Goal: Task Accomplishment & Management: Manage account settings

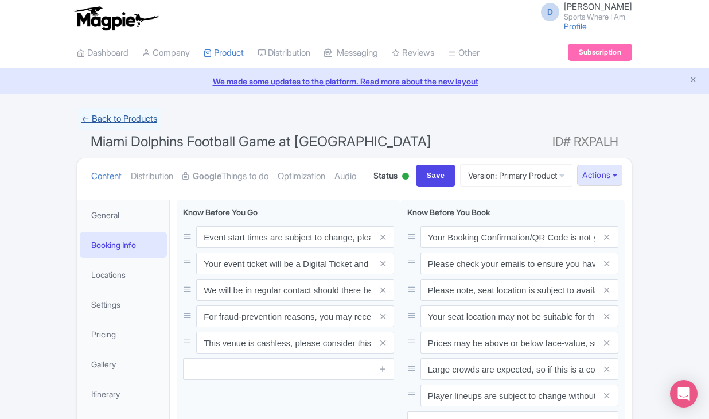
click at [123, 110] on link "← Back to Products" at bounding box center [119, 119] width 85 height 22
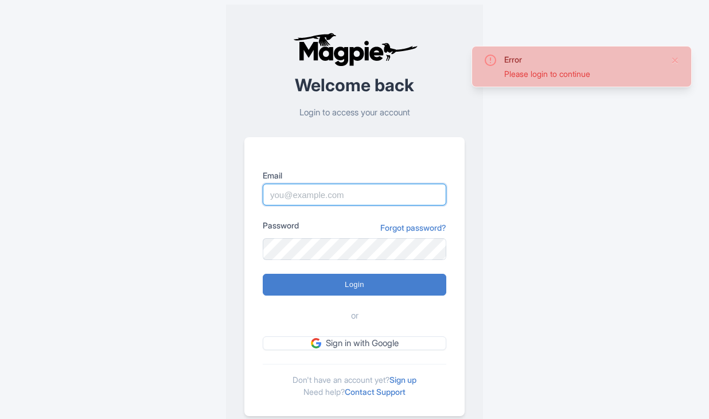
type input "[PERSON_NAME][DOMAIN_NAME][EMAIL_ADDRESS][PERSON_NAME][DOMAIN_NAME]"
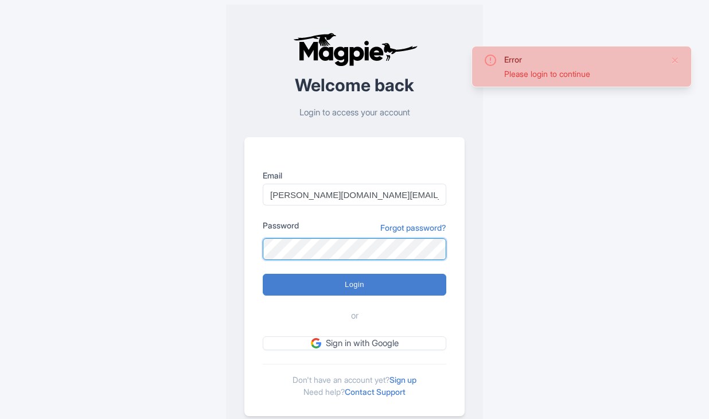
click at [355, 284] on input "Login" at bounding box center [355, 285] width 184 height 22
type input "Logging in..."
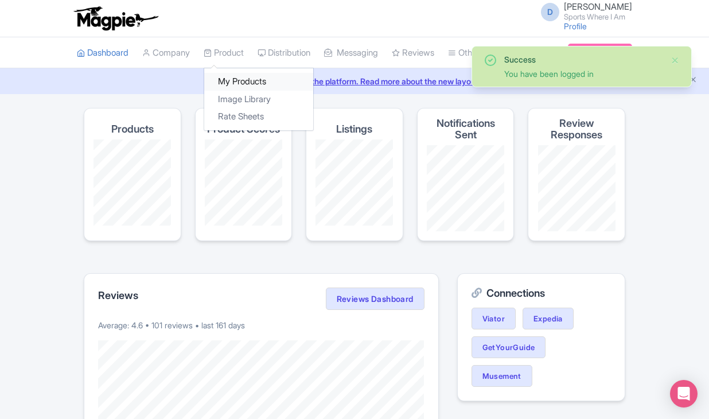
click at [224, 81] on link "My Products" at bounding box center [258, 82] width 109 height 18
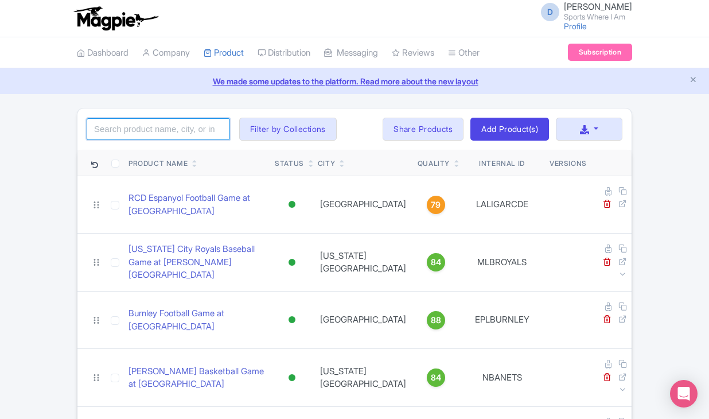
click at [170, 133] on input "search" at bounding box center [158, 129] width 143 height 22
type input "bills"
click button "Search" at bounding box center [0, 0] width 0 height 0
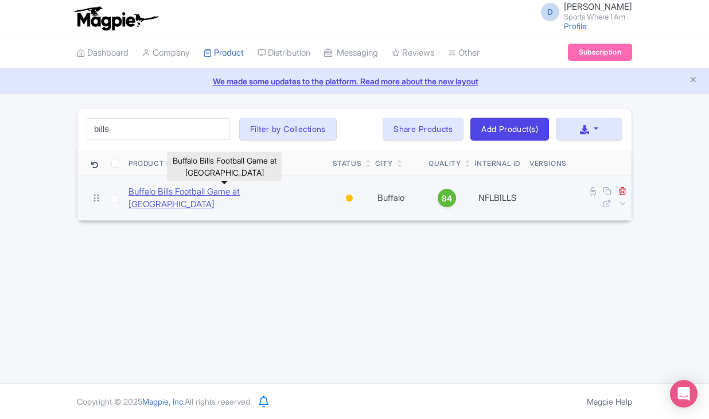
click at [141, 195] on link "Buffalo Bills Football Game at Highmark Stadium" at bounding box center [226, 198] width 195 height 26
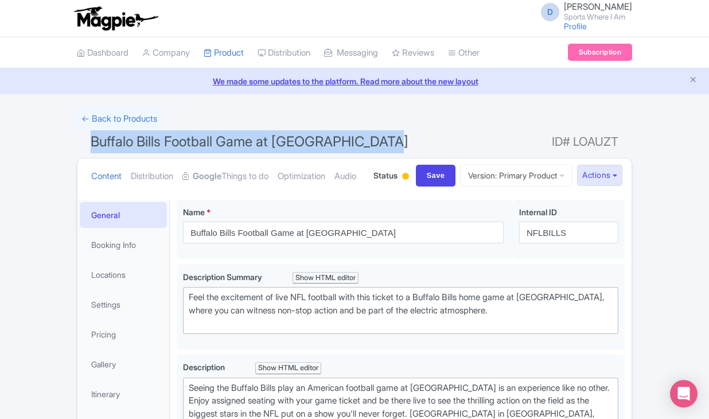
drag, startPoint x: 94, startPoint y: 141, endPoint x: 157, endPoint y: 150, distance: 63.2
click at [157, 150] on h1 "Buffalo Bills Football Game at Highmark Stadium ID# LOAUZT" at bounding box center [355, 144] width 556 height 28
copy span "Buffalo Bills Football Game at Highmark Stadium"
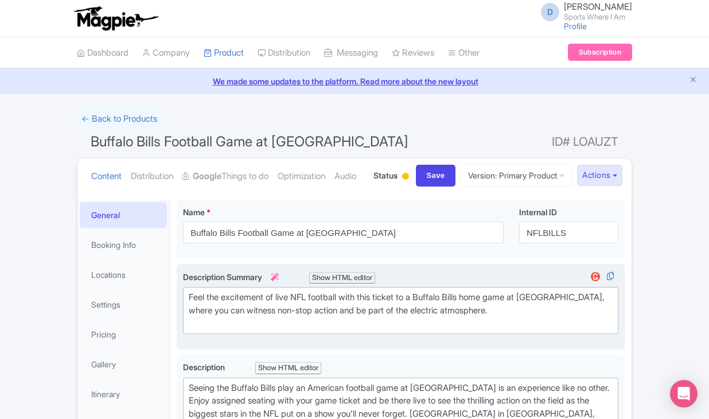
click at [239, 330] on div "Feel the excitement of live NFL football with this ticket to a Buffalo Bills ho…" at bounding box center [401, 310] width 424 height 39
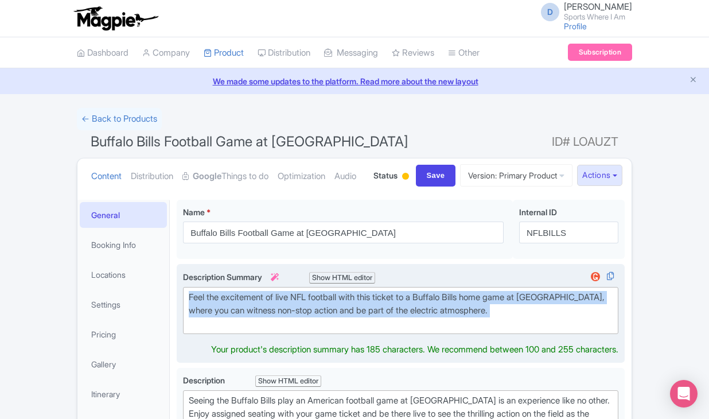
click at [239, 330] on div "Feel the excitement of live NFL football with this ticket to a Buffalo Bills ho…" at bounding box center [401, 310] width 424 height 39
type trix-editor "<div>Feel the excitement of live NFL football with this ticket to a Buffalo Bil…"
copy div "Feel the excitement of live NFL football with this ticket to a Buffalo Bills ho…"
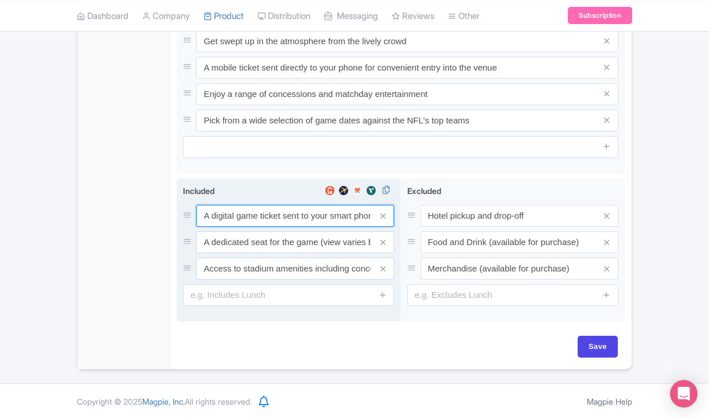
click at [239, 216] on input "A digital game ticket sent to your smart phone" at bounding box center [295, 216] width 198 height 22
click at [239, 216] on input "A digital game ticket sent to your smart phone" at bounding box center [295, 215] width 198 height 22
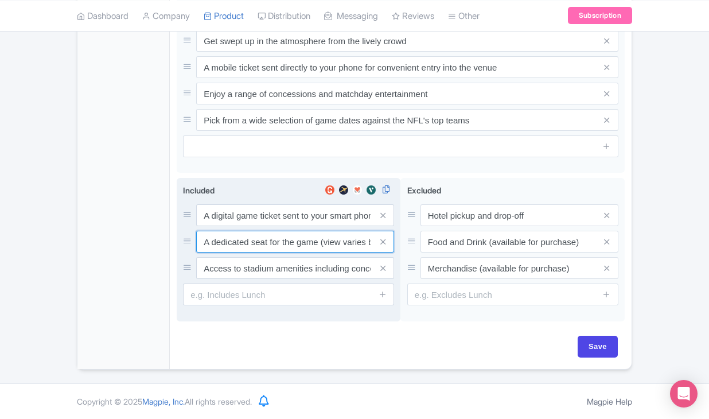
click at [267, 226] on input "A dedicated seat for the game (view varies by seat category)" at bounding box center [295, 215] width 198 height 22
click at [260, 226] on input "Access to stadium amenities including concessions and matchday activations" at bounding box center [295, 215] width 198 height 22
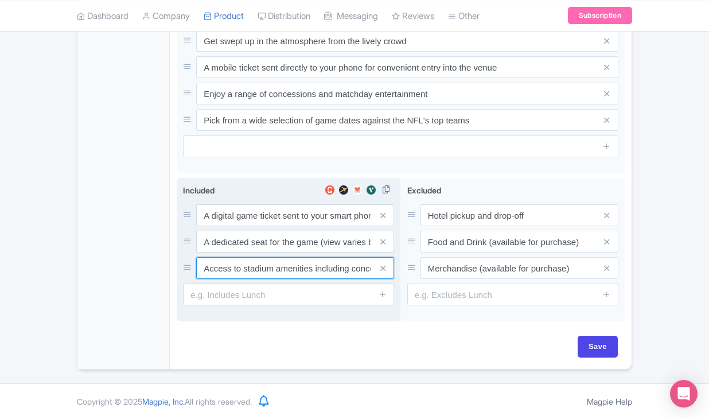
click at [260, 226] on input "Access to stadium amenities including concessions and matchday activations" at bounding box center [295, 215] width 198 height 22
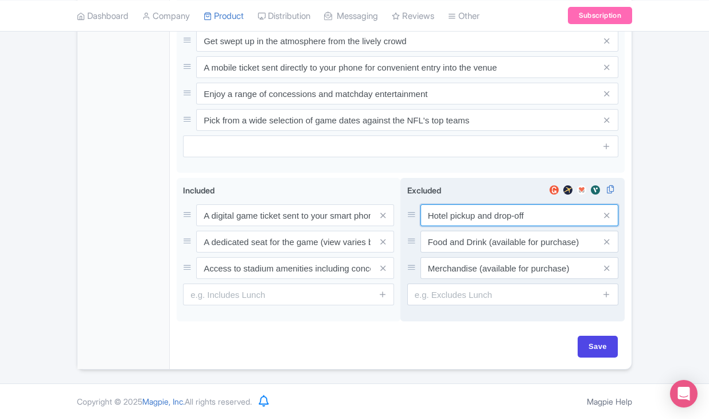
click at [432, 214] on input "Hotel pickup and drop-off" at bounding box center [520, 215] width 198 height 22
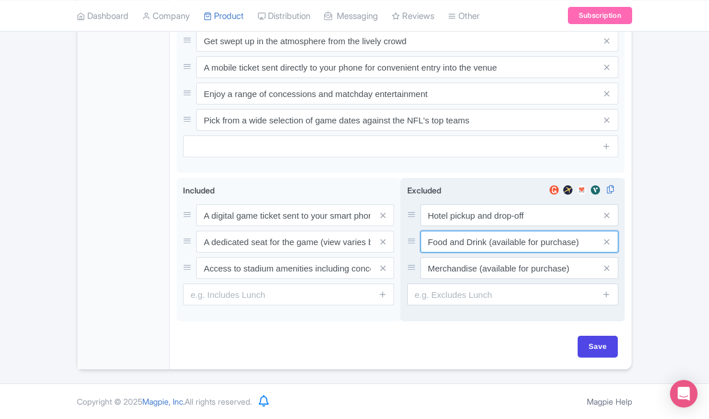
click at [428, 226] on input "Food and Drink (available for purchase)" at bounding box center [520, 215] width 198 height 22
click at [459, 226] on input "Merchandise (available for purchase)" at bounding box center [520, 215] width 198 height 22
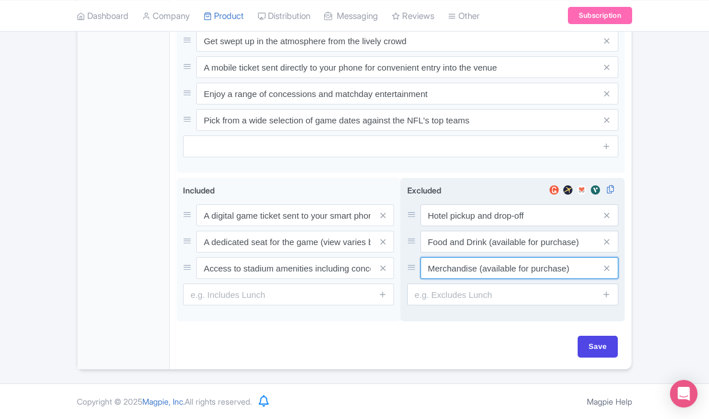
click at [459, 226] on input "Merchandise (available for purchase)" at bounding box center [520, 215] width 198 height 22
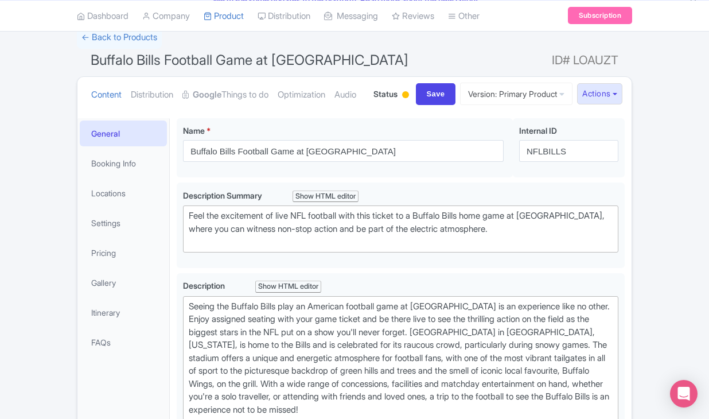
scroll to position [44, 0]
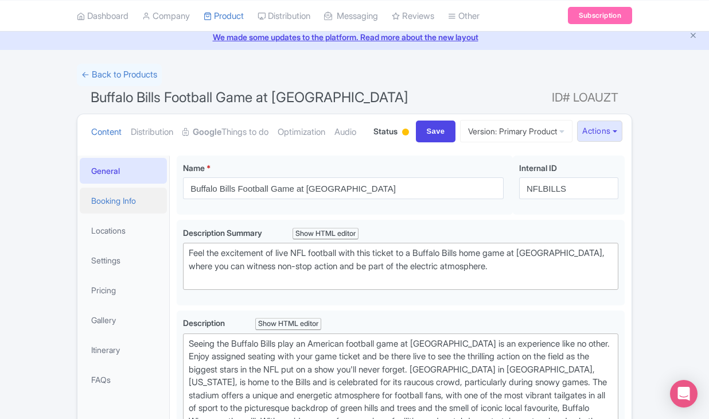
click at [126, 214] on link "Booking Info" at bounding box center [123, 201] width 87 height 26
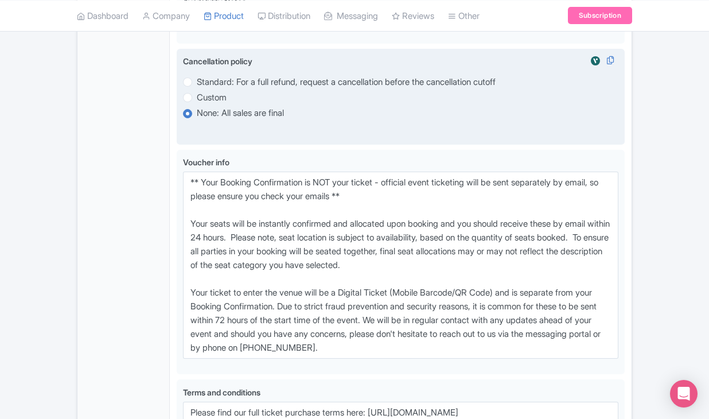
scroll to position [732, 0]
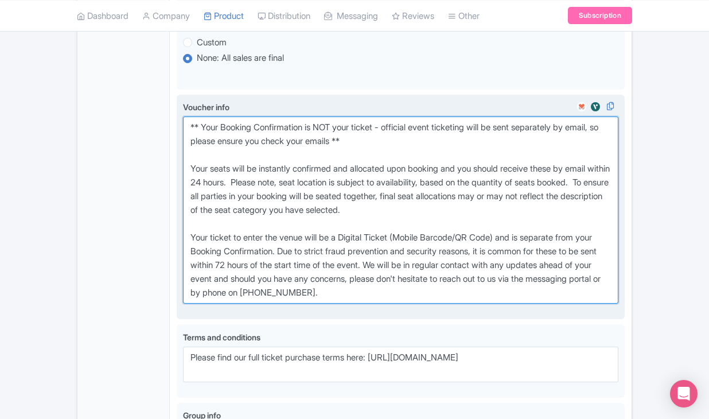
drag, startPoint x: 189, startPoint y: 168, endPoint x: 428, endPoint y: 333, distance: 291.2
click at [428, 304] on textarea "** Your Booking Confirmation is NOT your ticket - official event ticketing will…" at bounding box center [401, 210] width 436 height 187
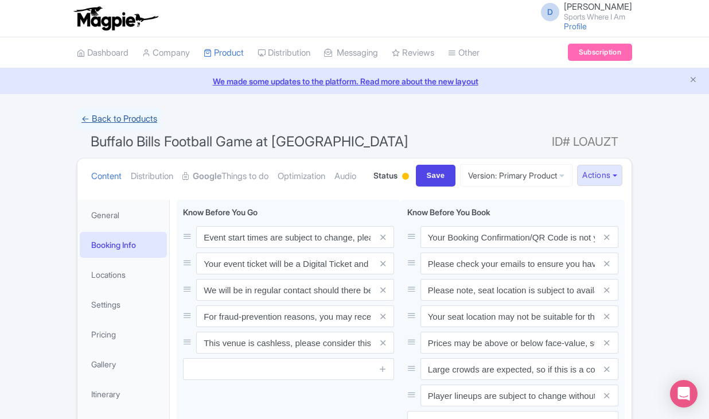
scroll to position [0, 0]
click at [109, 114] on link "← Back to Products" at bounding box center [119, 119] width 85 height 22
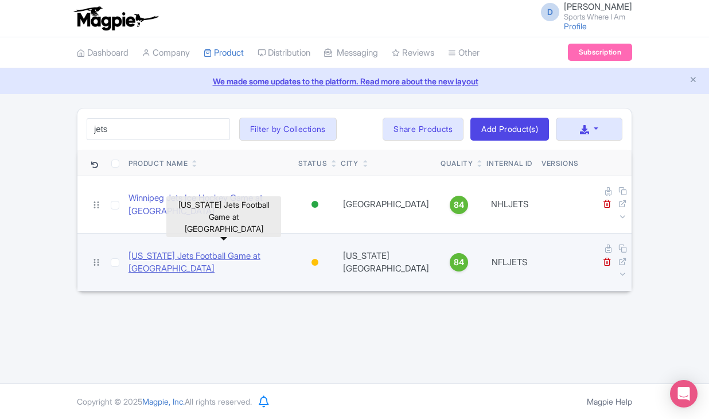
type input "jets"
click at [147, 250] on link "[US_STATE] Jets Football Game at [GEOGRAPHIC_DATA]" at bounding box center [209, 263] width 161 height 26
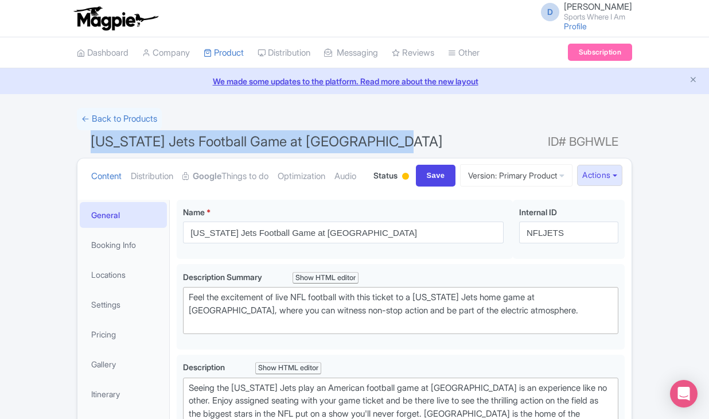
drag, startPoint x: 91, startPoint y: 141, endPoint x: 225, endPoint y: 149, distance: 134.0
click at [225, 149] on h1 "[US_STATE] Jets Football Game at [GEOGRAPHIC_DATA] ID# BGHWLE" at bounding box center [355, 144] width 556 height 28
copy span "[US_STATE] Jets Football Game at [GEOGRAPHIC_DATA]"
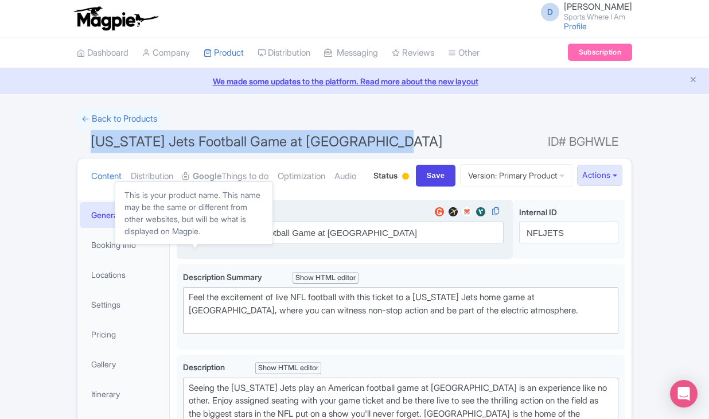
copy span "[US_STATE] Jets Football Game at [GEOGRAPHIC_DATA]"
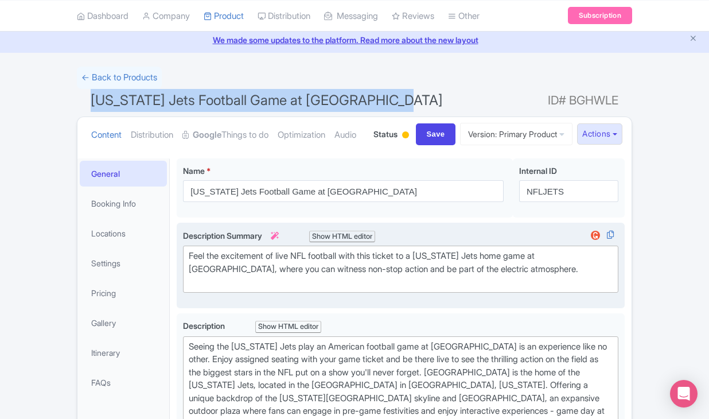
scroll to position [44, 0]
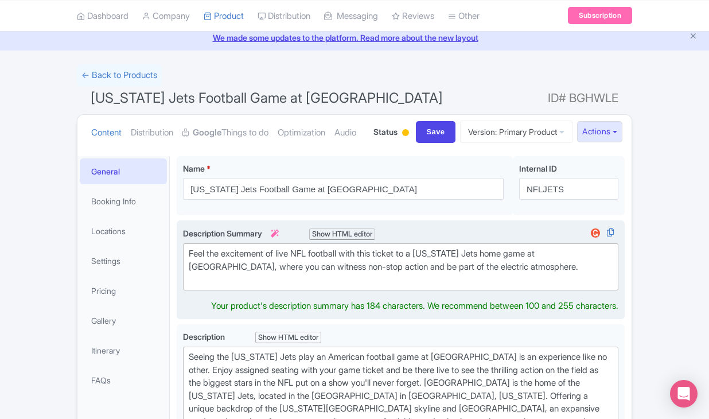
click at [221, 286] on div "Feel the excitement of live NFL football with this ticket to a [US_STATE] Jets …" at bounding box center [401, 266] width 424 height 39
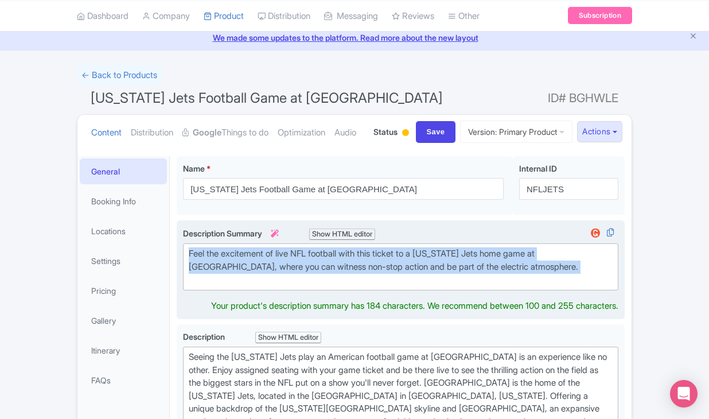
click at [221, 286] on div "Feel the excitement of live NFL football with this ticket to a New York Jets ho…" at bounding box center [401, 266] width 424 height 39
type trix-editor "<div>Feel the excitement of live NFL football with this ticket to a New York Je…"
copy div "Feel the excitement of live NFL football with this ticket to a New York Jets ho…"
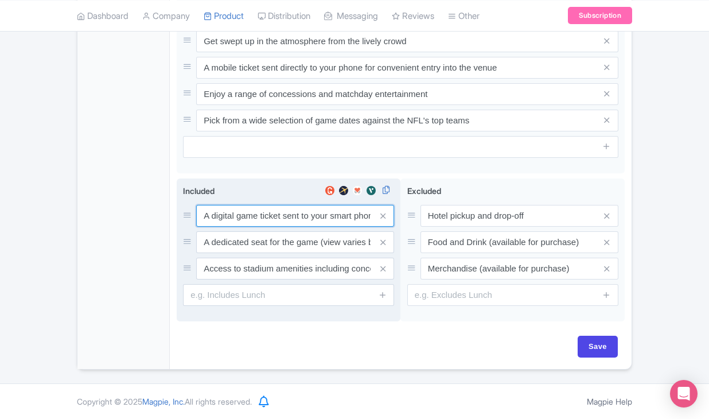
scroll to position [628, 0]
click at [261, 220] on input "A digital game ticket sent to your smart phone" at bounding box center [295, 215] width 198 height 22
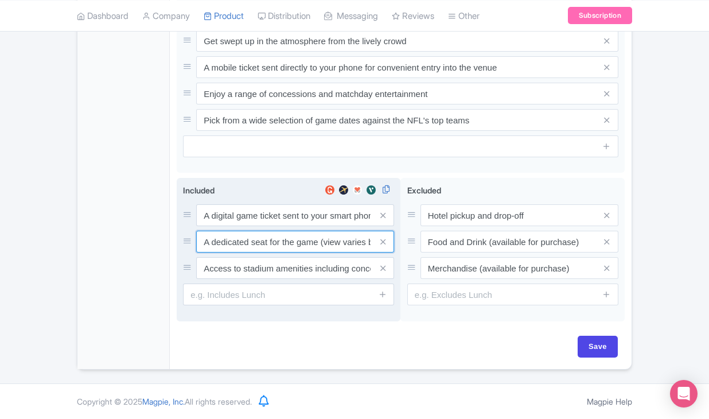
click at [312, 226] on input "A dedicated seat for the game (view varies by seat category)" at bounding box center [295, 215] width 198 height 22
click at [266, 226] on input "Access to stadium amenities including concessions and matchday activations" at bounding box center [295, 215] width 198 height 22
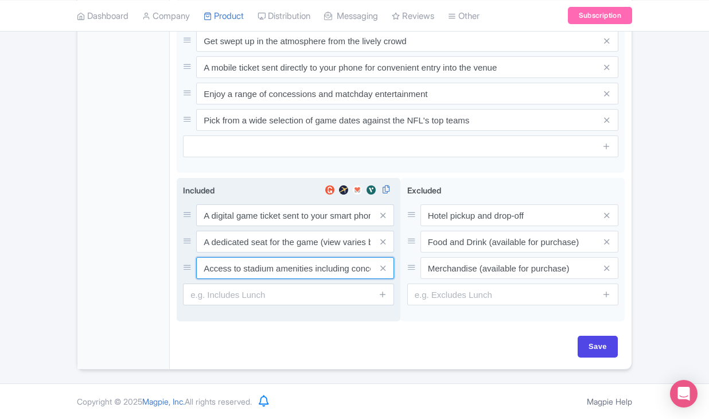
click at [266, 226] on input "Access to stadium amenities including concessions and matchday activations" at bounding box center [295, 215] width 198 height 22
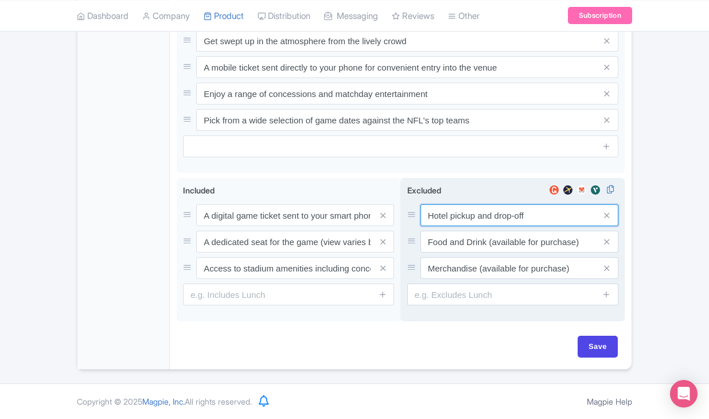
click at [461, 216] on input "Hotel pickup and drop-off" at bounding box center [520, 215] width 198 height 22
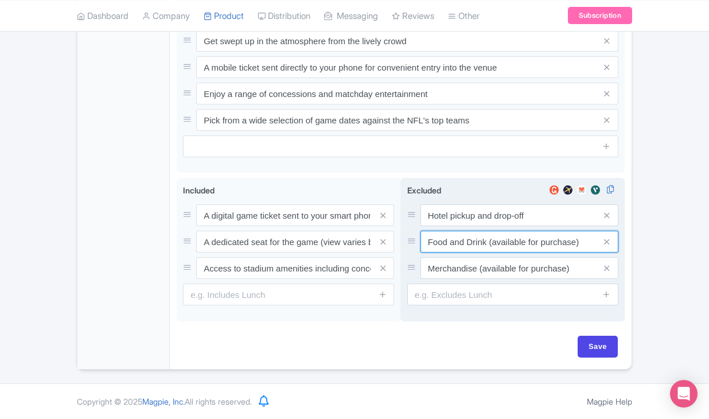
click at [437, 226] on input "Food and Drink (available for purchase)" at bounding box center [520, 215] width 198 height 22
click at [447, 226] on input "Merchandise (available for purchase)" at bounding box center [520, 215] width 198 height 22
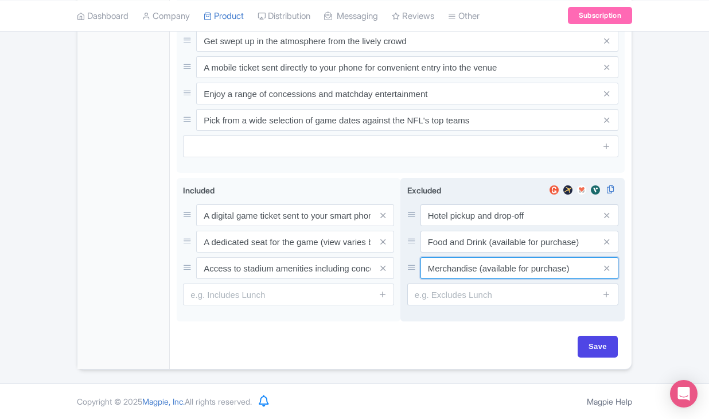
click at [447, 226] on input "Merchandise (available for purchase)" at bounding box center [520, 215] width 198 height 22
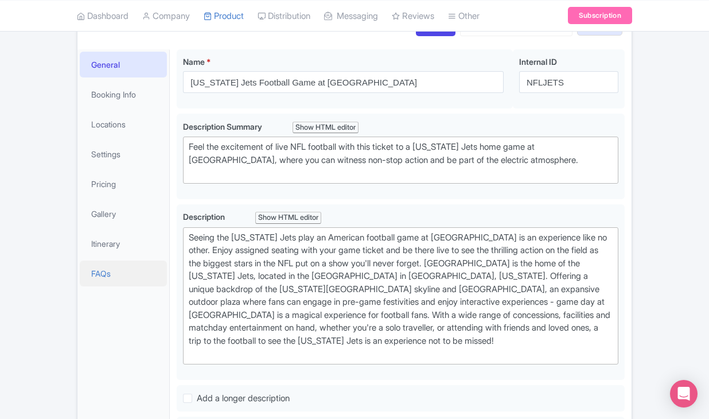
scroll to position [120, 0]
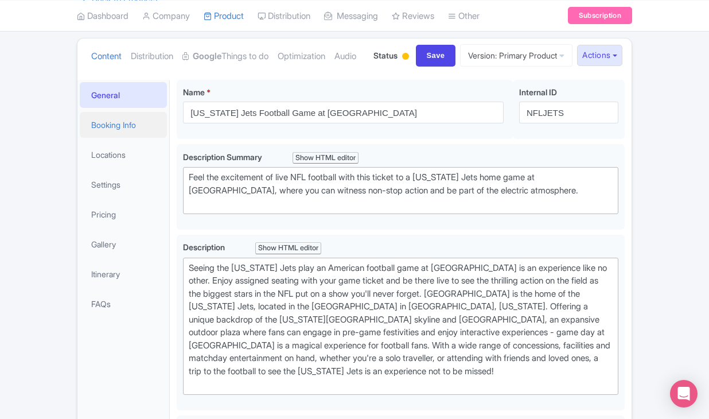
click at [135, 138] on link "Booking Info" at bounding box center [123, 125] width 87 height 26
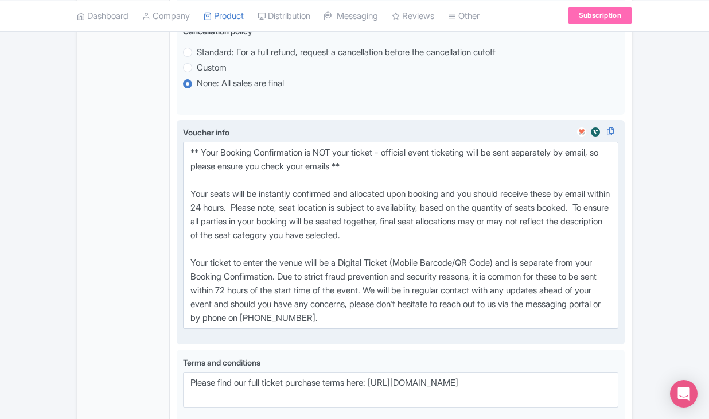
scroll to position [719, 0]
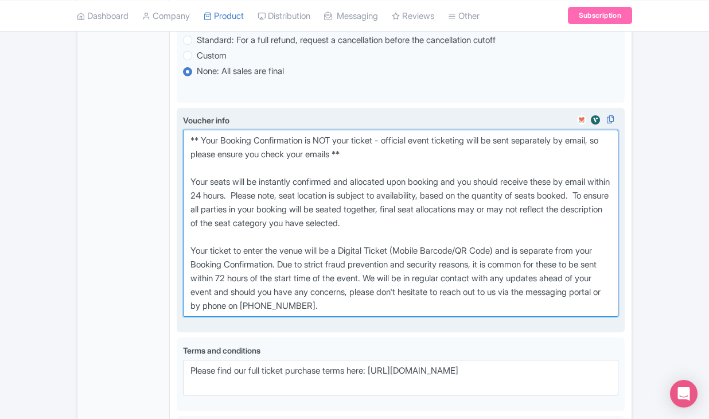
drag, startPoint x: 187, startPoint y: 181, endPoint x: 447, endPoint y: 354, distance: 311.9
click at [447, 317] on textarea "** Your Booking Confirmation is NOT your ticket - official event ticketing will…" at bounding box center [401, 223] width 436 height 187
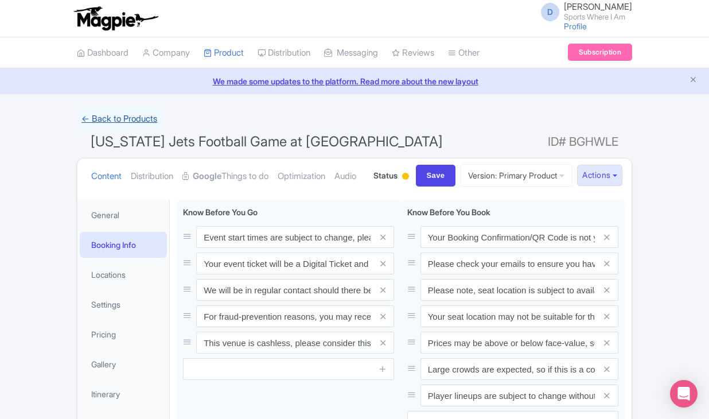
scroll to position [0, 0]
click at [113, 117] on link "← Back to Products" at bounding box center [119, 119] width 85 height 22
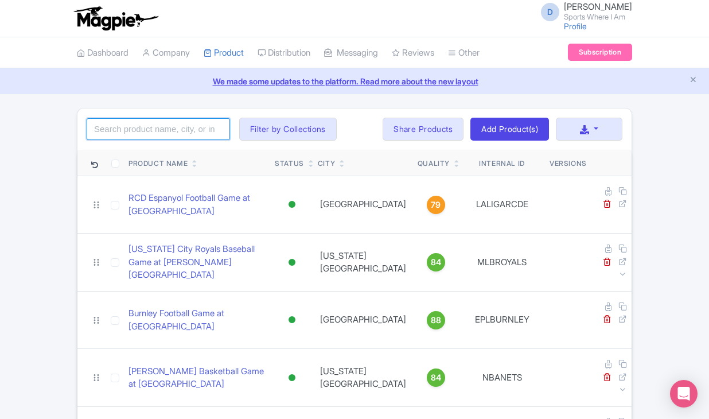
click at [115, 133] on input "search" at bounding box center [158, 129] width 143 height 22
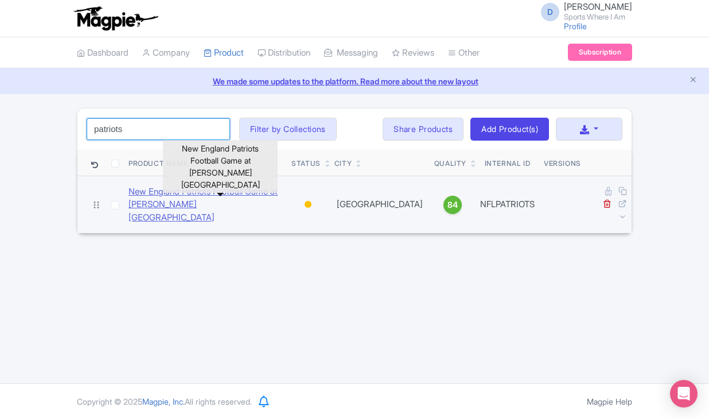
type input "patriots"
click at [153, 193] on link "New England Patriots Football Game at [PERSON_NAME][GEOGRAPHIC_DATA]" at bounding box center [206, 204] width 154 height 39
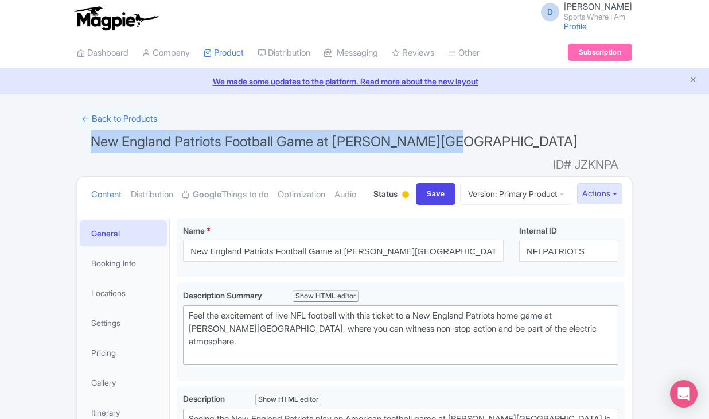
drag, startPoint x: 91, startPoint y: 141, endPoint x: 430, endPoint y: 150, distance: 339.3
click at [430, 150] on h1 "New England Patriots Football Game at [PERSON_NAME][GEOGRAPHIC_DATA] ID# JZKNPA" at bounding box center [355, 144] width 556 height 28
copy span "New England Patriots Football Game at [PERSON_NAME][GEOGRAPHIC_DATA]"
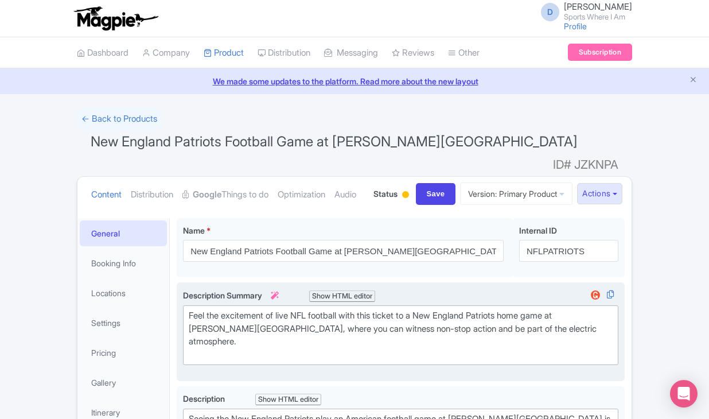
click at [236, 351] on div "Feel the excitement of live NFL football with this ticket to a New England Patr…" at bounding box center [401, 335] width 424 height 52
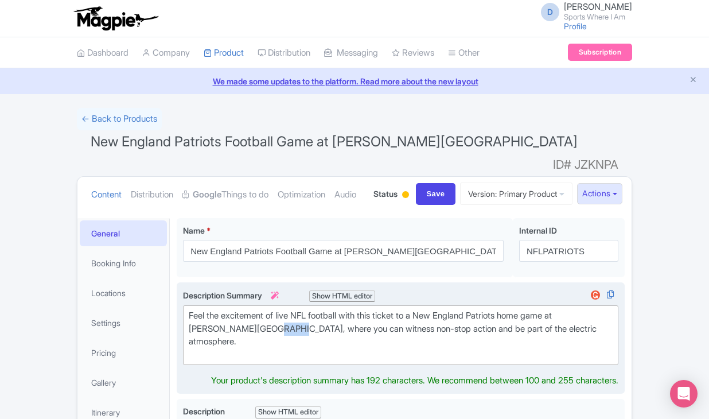
click at [236, 351] on div "Feel the excitement of live NFL football with this ticket to a New England Patr…" at bounding box center [401, 335] width 424 height 52
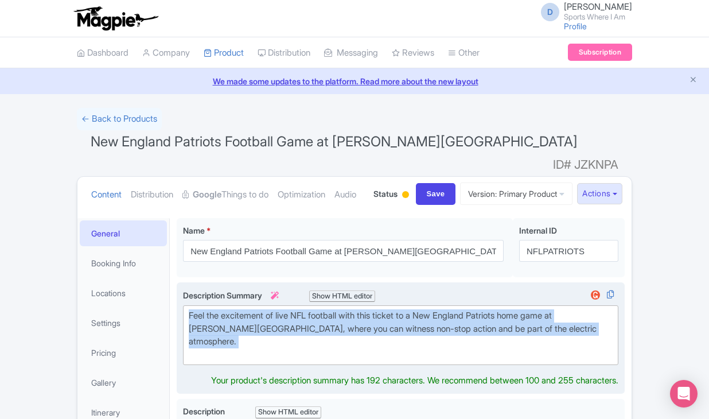
click at [236, 351] on div "Feel the excitement of live NFL football with this ticket to a New England Patr…" at bounding box center [401, 335] width 424 height 52
type trix-editor "<div>Feel the excitement of live NFL football with this ticket to a New England…"
copy div "Feel the excitement of live NFL football with this ticket to a New England Patr…"
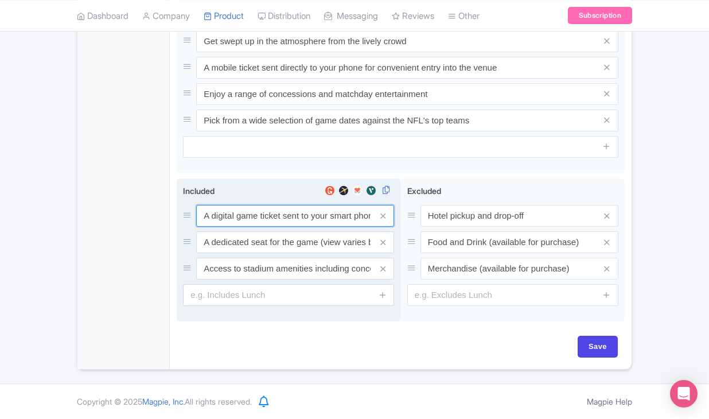
scroll to position [628, 0]
click at [258, 216] on input "A digital game ticket sent to your smart phone" at bounding box center [295, 216] width 198 height 22
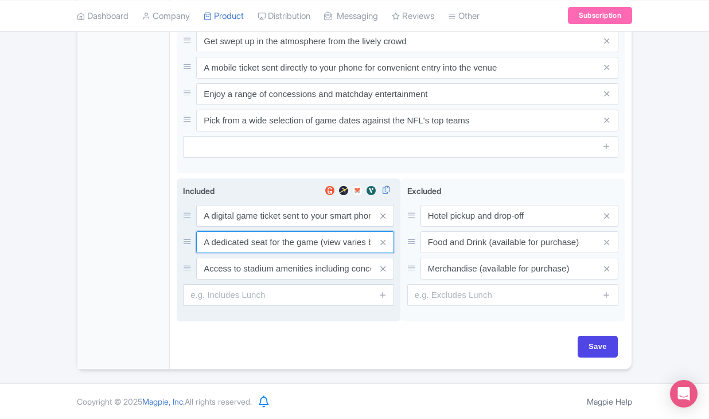
click at [232, 227] on input "A dedicated seat for the game (view varies by seat category)" at bounding box center [295, 216] width 198 height 22
click at [249, 227] on input "Access to stadium amenities including concessions and matchday activations" at bounding box center [295, 216] width 198 height 22
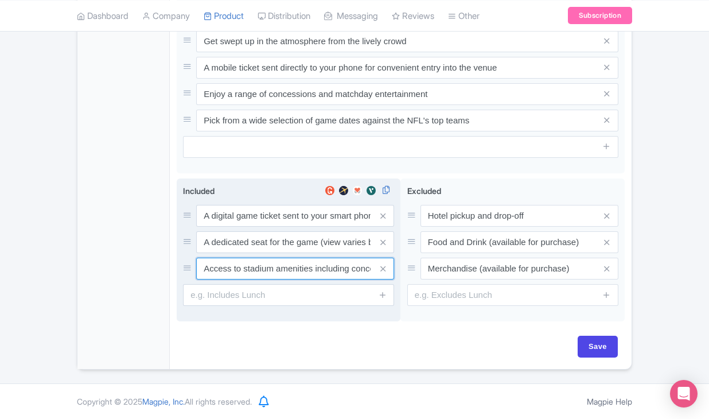
click at [249, 227] on input "Access to stadium amenities including concessions and matchday activations" at bounding box center [295, 216] width 198 height 22
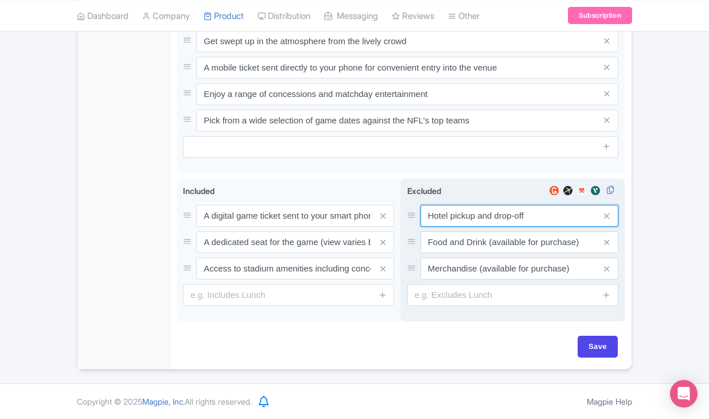
click at [470, 214] on input "Hotel pickup and drop-off" at bounding box center [520, 216] width 198 height 22
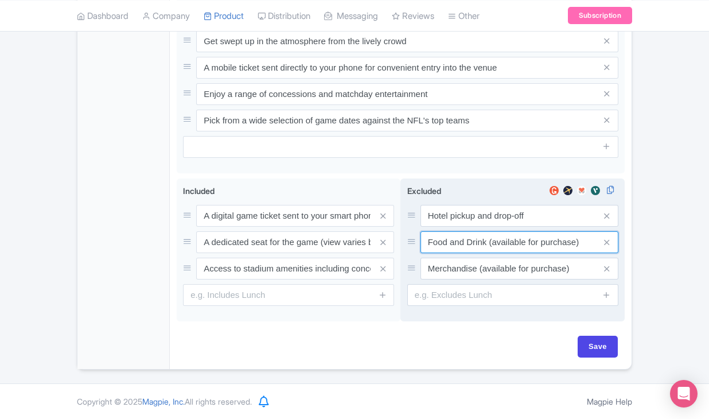
click at [464, 227] on input "Food and Drink (available for purchase)" at bounding box center [520, 216] width 198 height 22
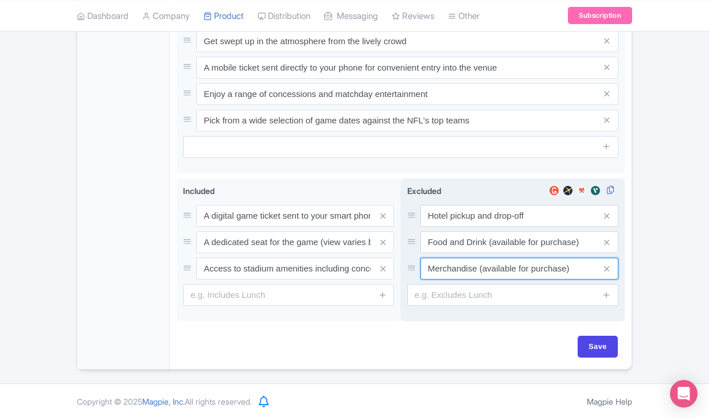
click at [454, 227] on input "Merchandise (available for purchase)" at bounding box center [520, 216] width 198 height 22
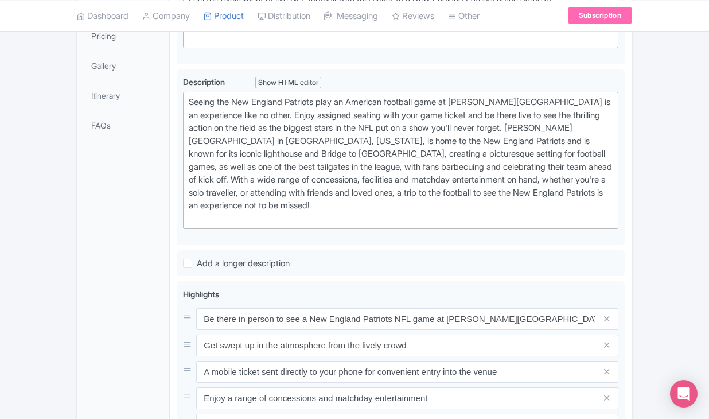
scroll to position [196, 0]
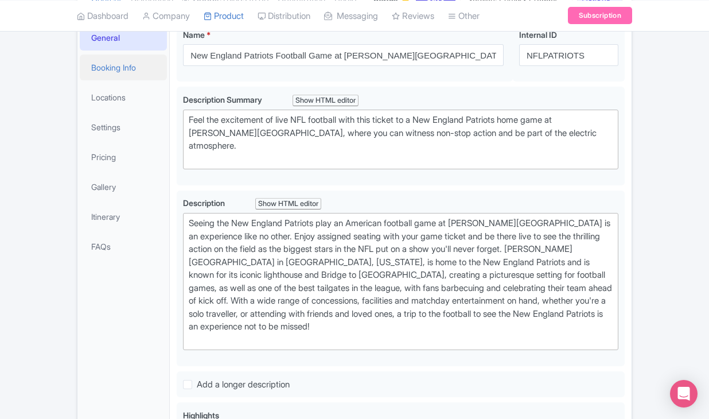
click at [139, 80] on link "Booking Info" at bounding box center [123, 68] width 87 height 26
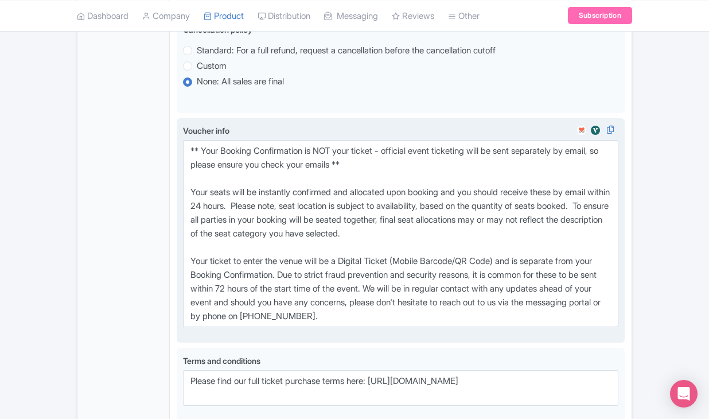
scroll to position [731, 0]
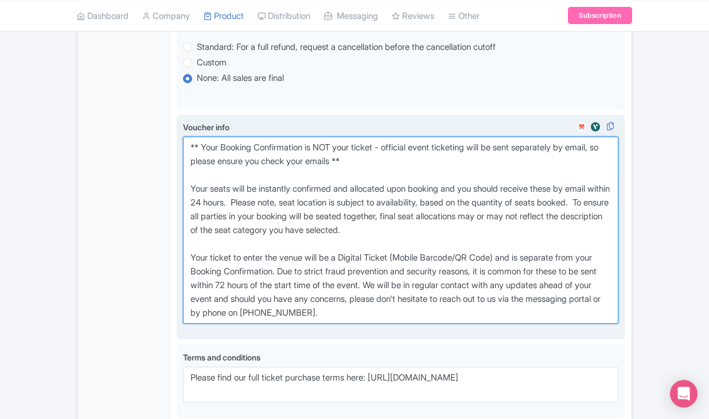
drag, startPoint x: 189, startPoint y: 168, endPoint x: 412, endPoint y: 329, distance: 275.0
click at [412, 324] on textarea "** Your Booking Confirmation is NOT your ticket - official event ticketing will…" at bounding box center [401, 230] width 436 height 187
